Goal: Task Accomplishment & Management: Use online tool/utility

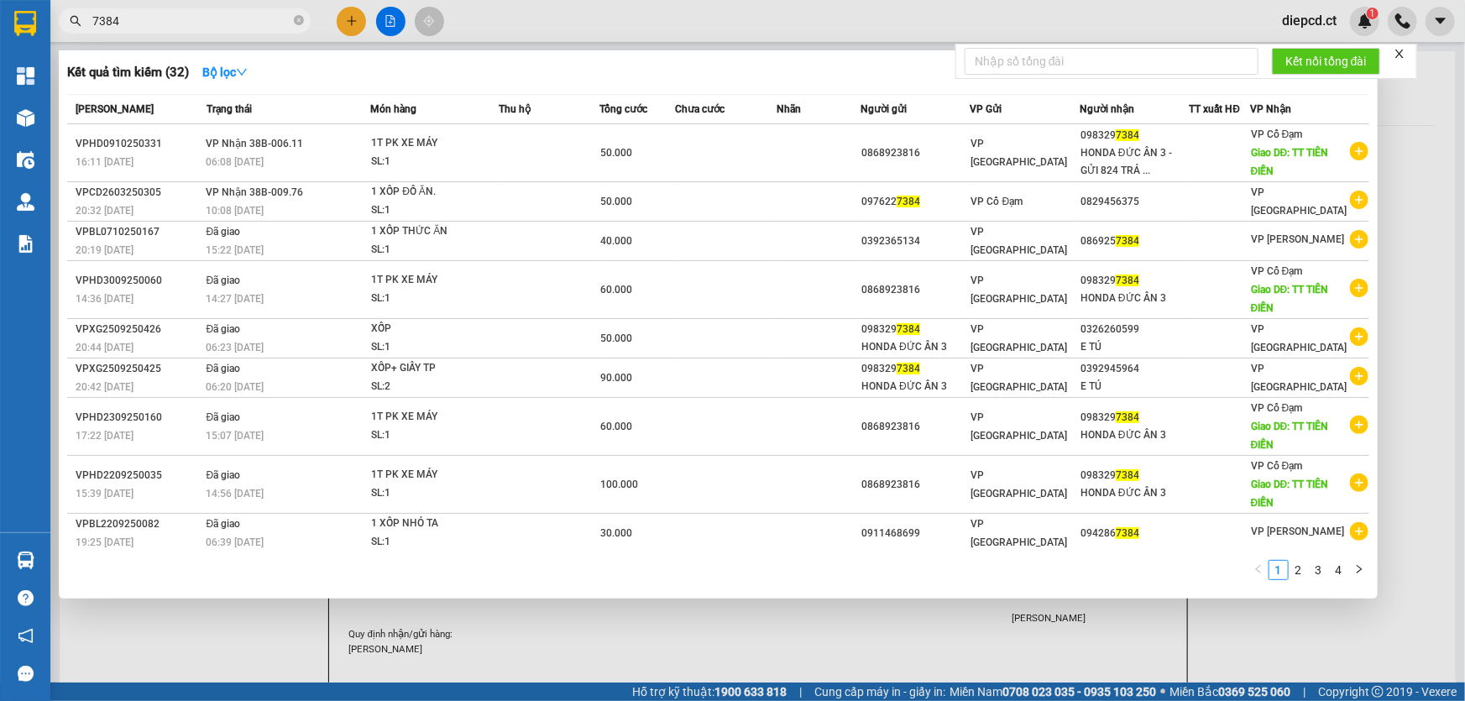
click at [781, 638] on div at bounding box center [732, 350] width 1465 height 701
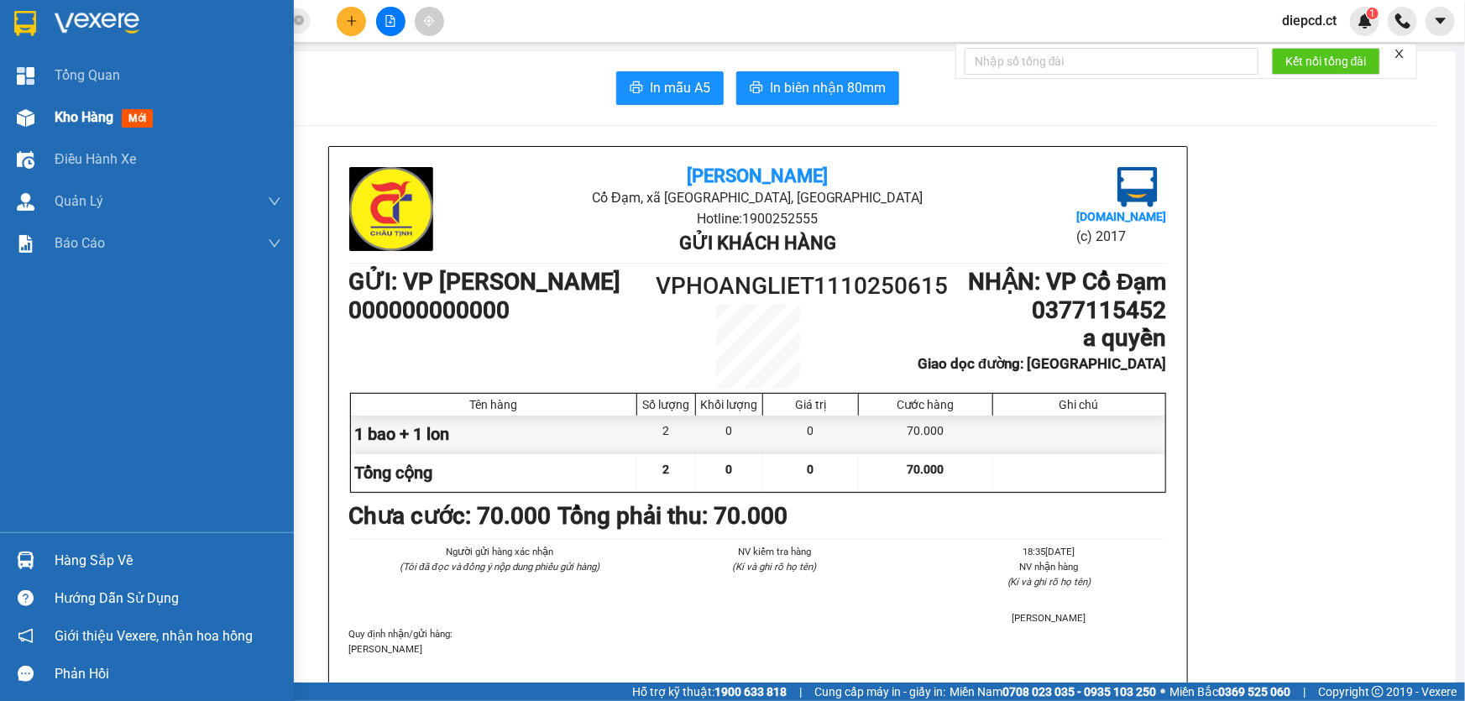
click at [42, 107] on div "Kho hàng mới" at bounding box center [147, 118] width 294 height 42
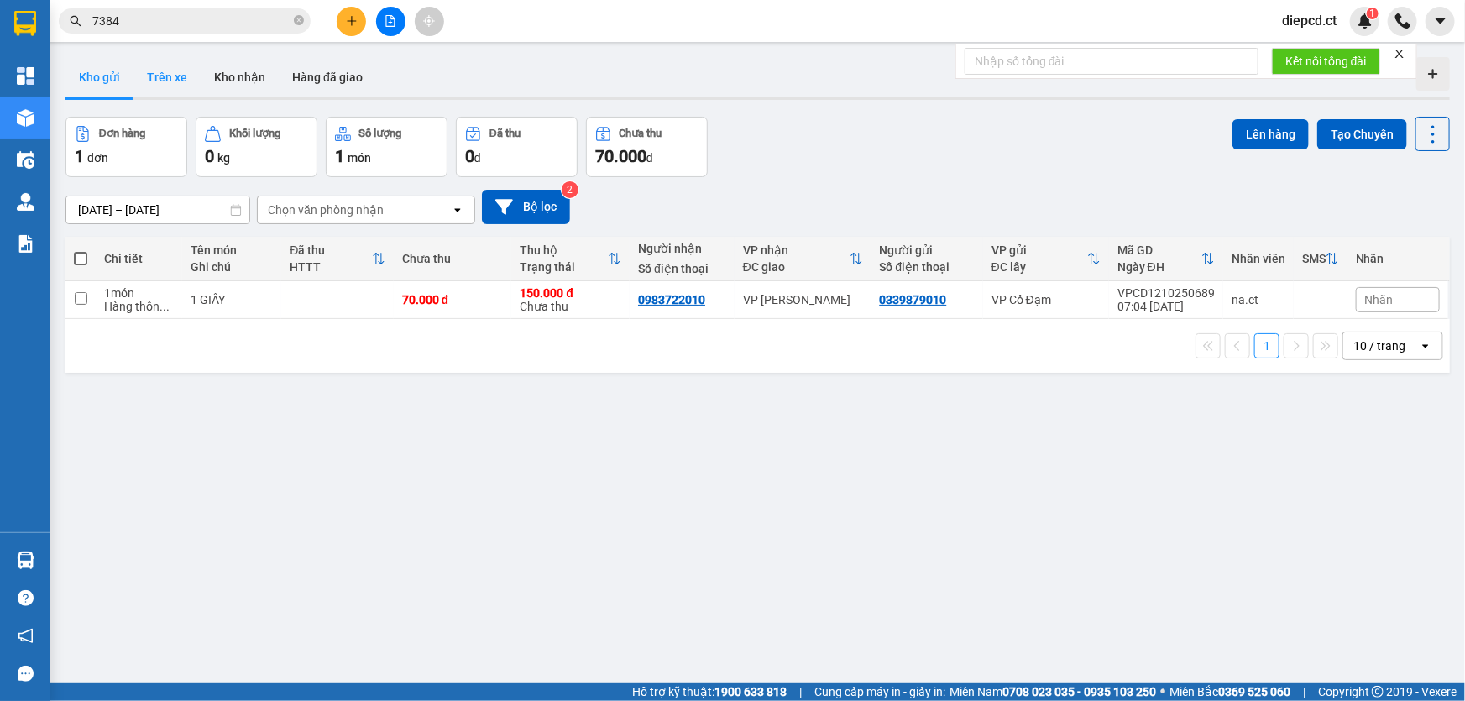
click at [159, 81] on button "Trên xe" at bounding box center [166, 77] width 67 height 40
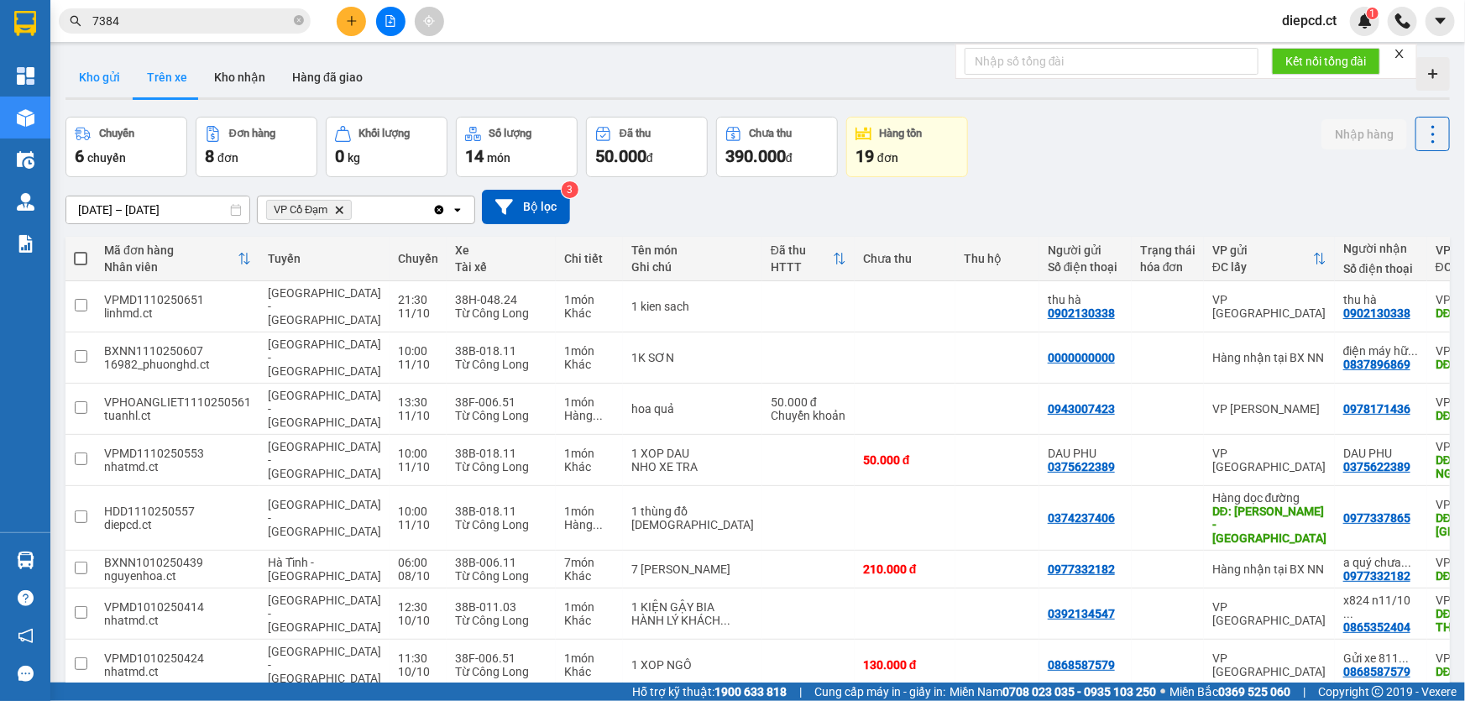
click at [109, 86] on button "Kho gửi" at bounding box center [99, 77] width 68 height 40
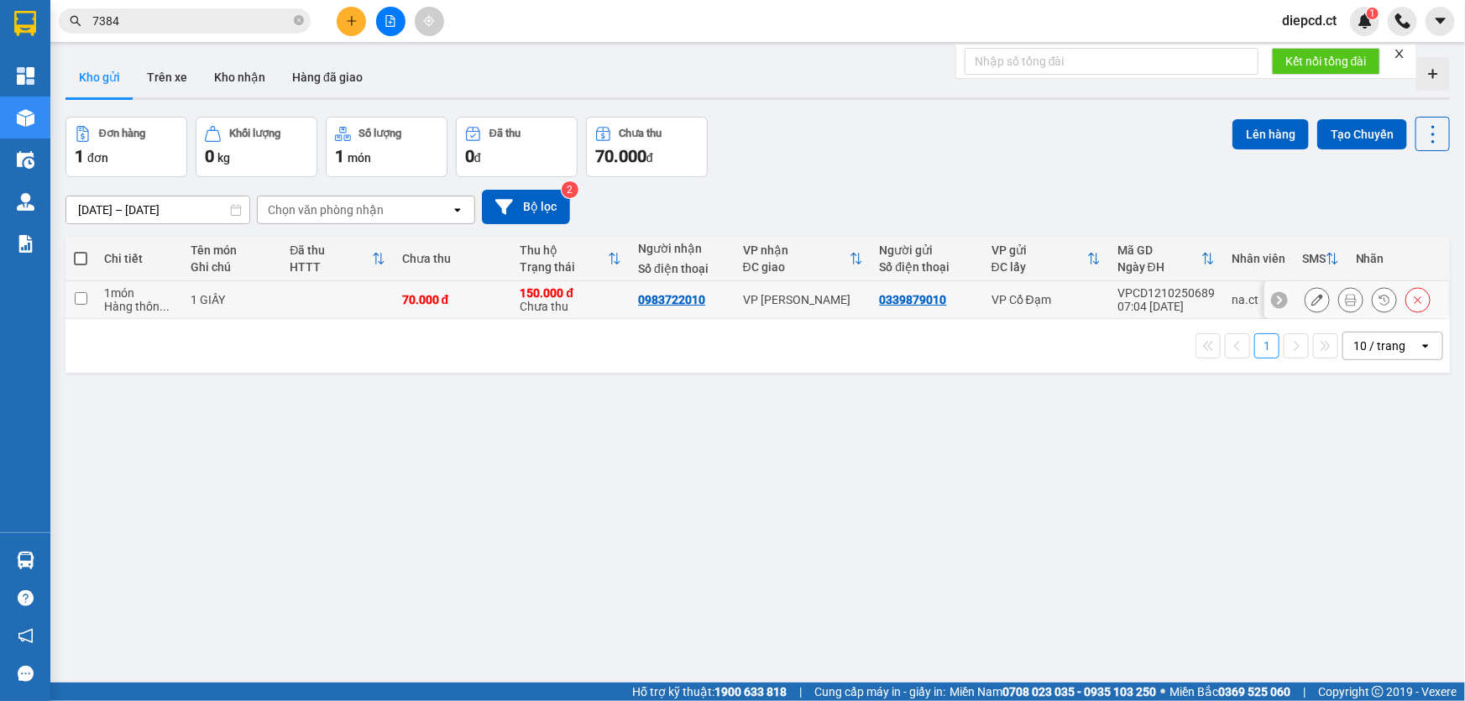
click at [68, 298] on td at bounding box center [80, 300] width 30 height 38
checkbox input "true"
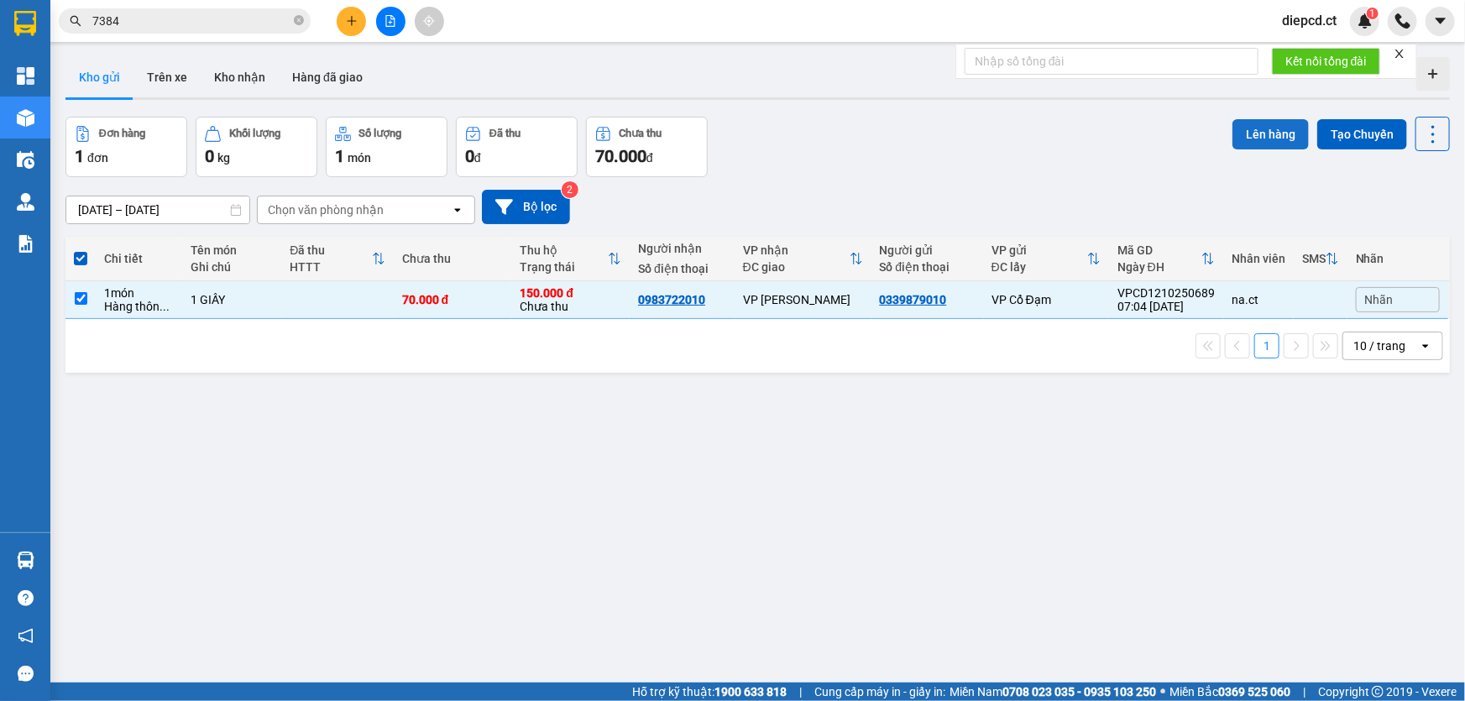
click at [1266, 133] on button "Lên hàng" at bounding box center [1270, 134] width 76 height 30
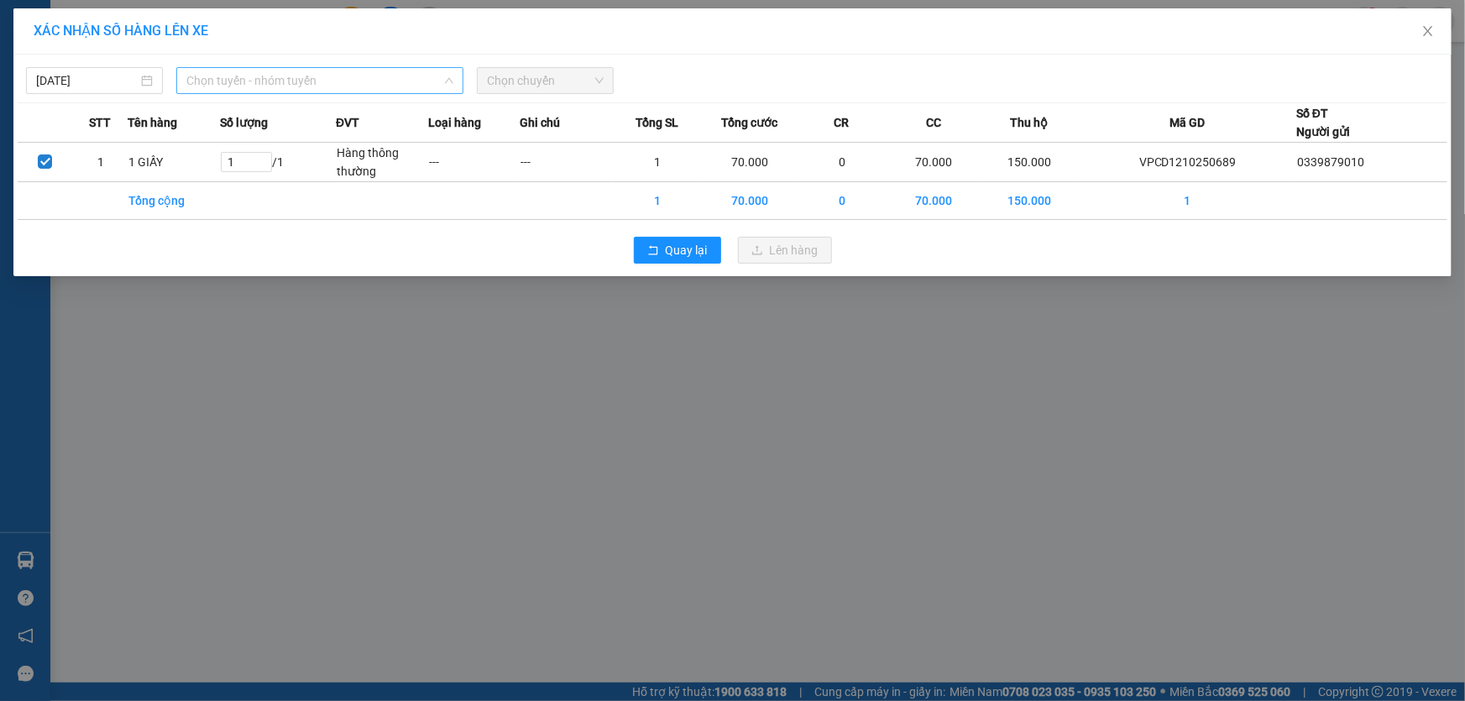
click at [233, 81] on span "Chọn tuyến - nhóm tuyến" at bounding box center [319, 80] width 267 height 25
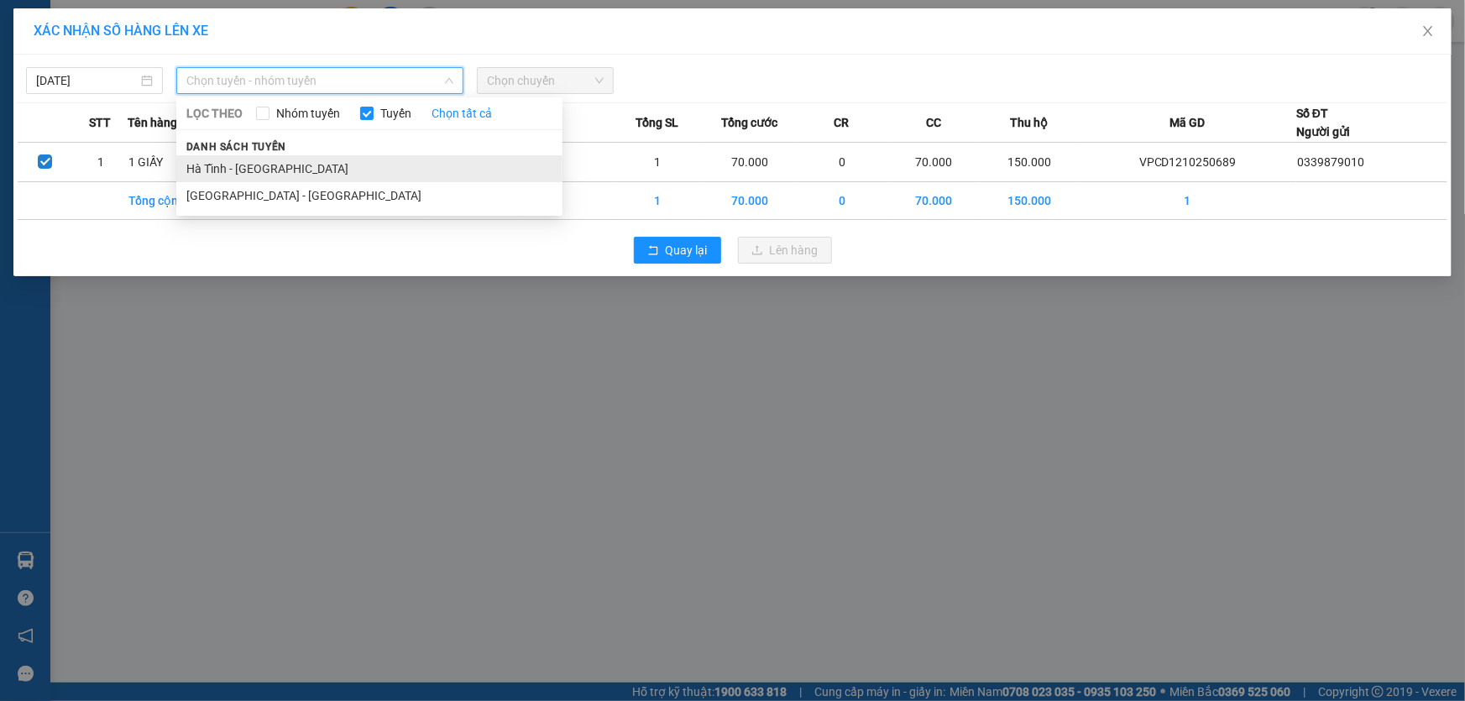
click at [233, 173] on li "Hà Tĩnh - [GEOGRAPHIC_DATA]" at bounding box center [369, 168] width 386 height 27
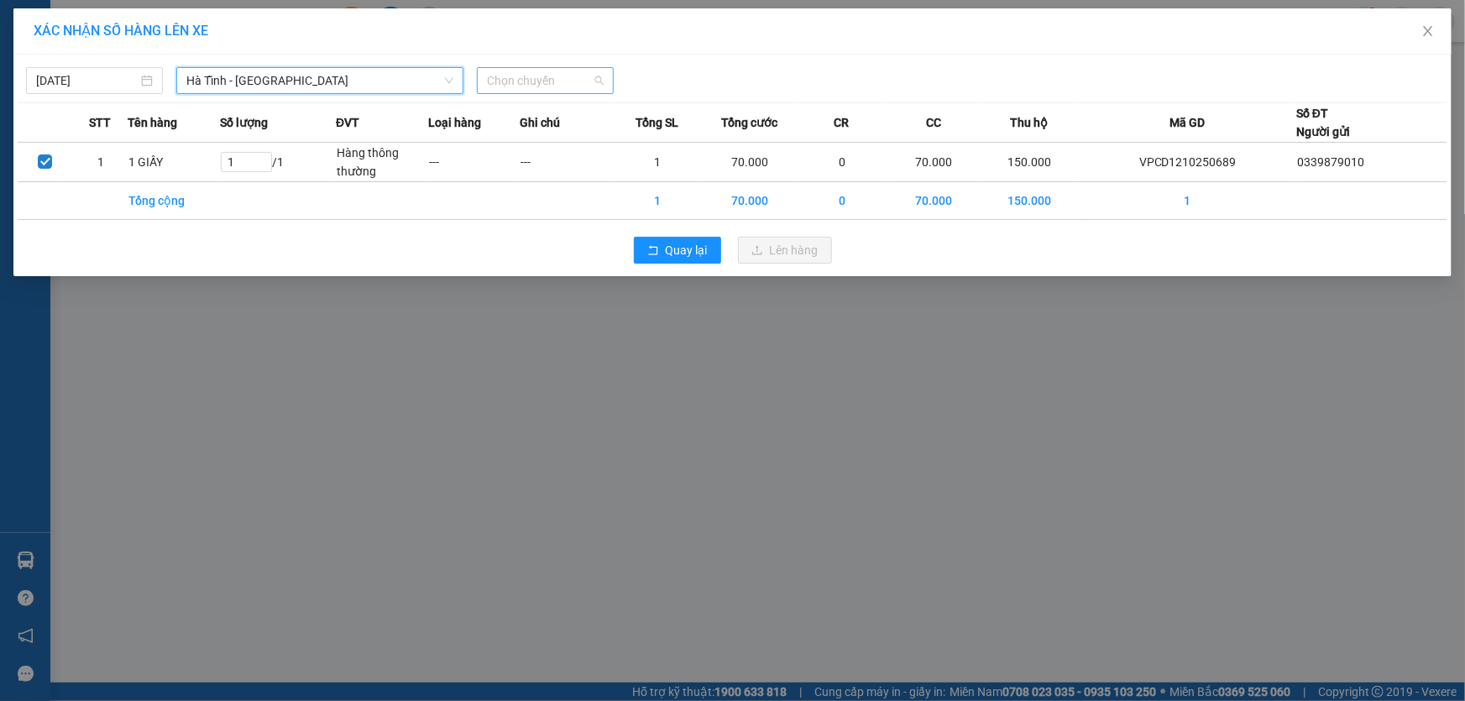
click at [501, 84] on span "Chọn chuyến" at bounding box center [545, 80] width 117 height 25
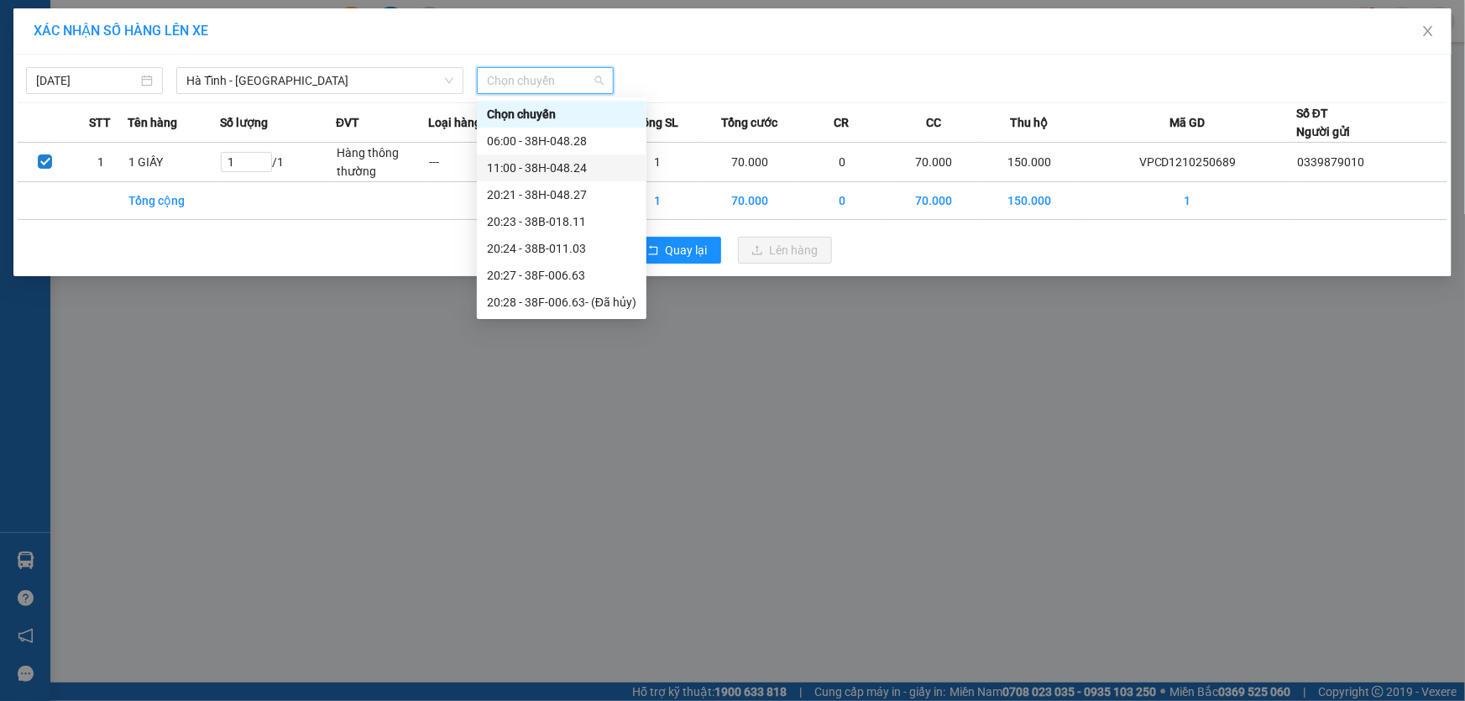
click at [523, 168] on div "11:00 - 38H-048.24" at bounding box center [561, 168] width 149 height 18
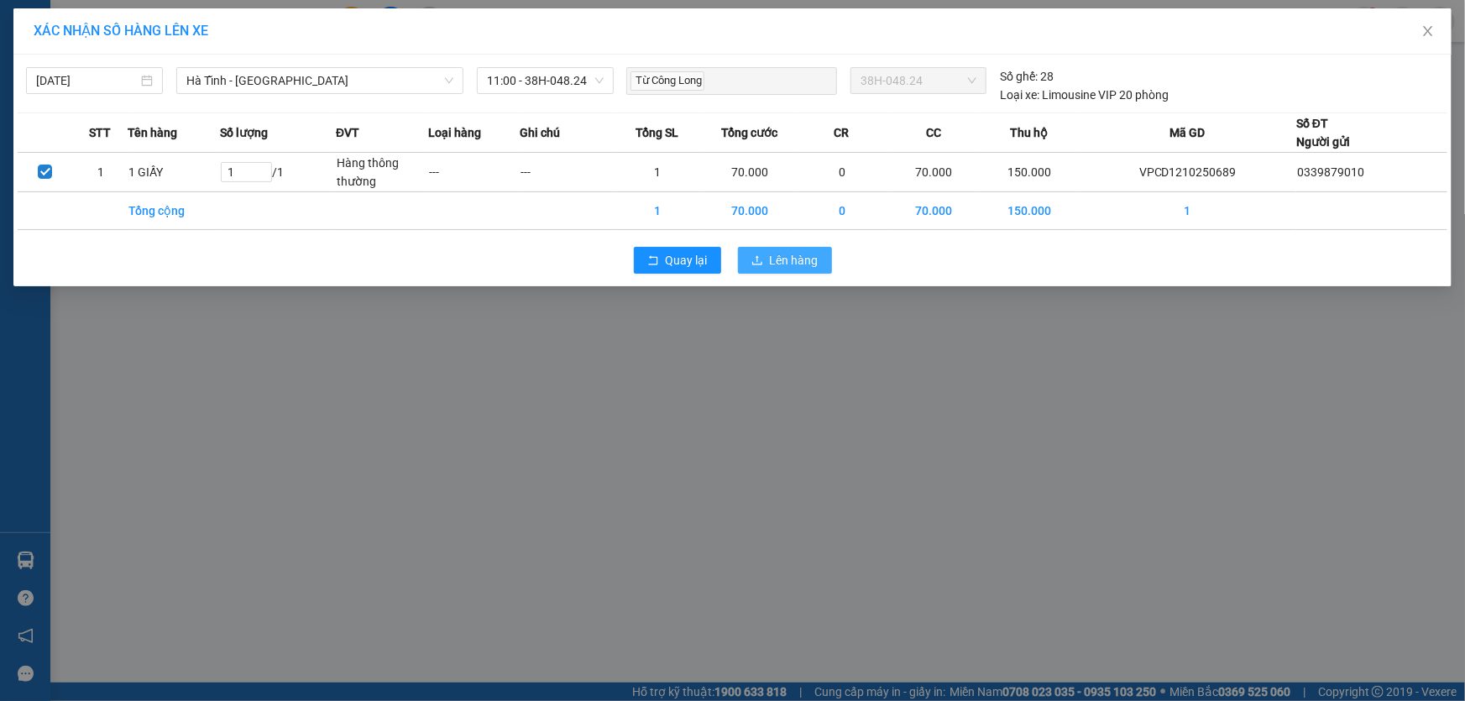
click at [793, 261] on span "Lên hàng" at bounding box center [794, 260] width 49 height 18
